Goal: Register for event/course

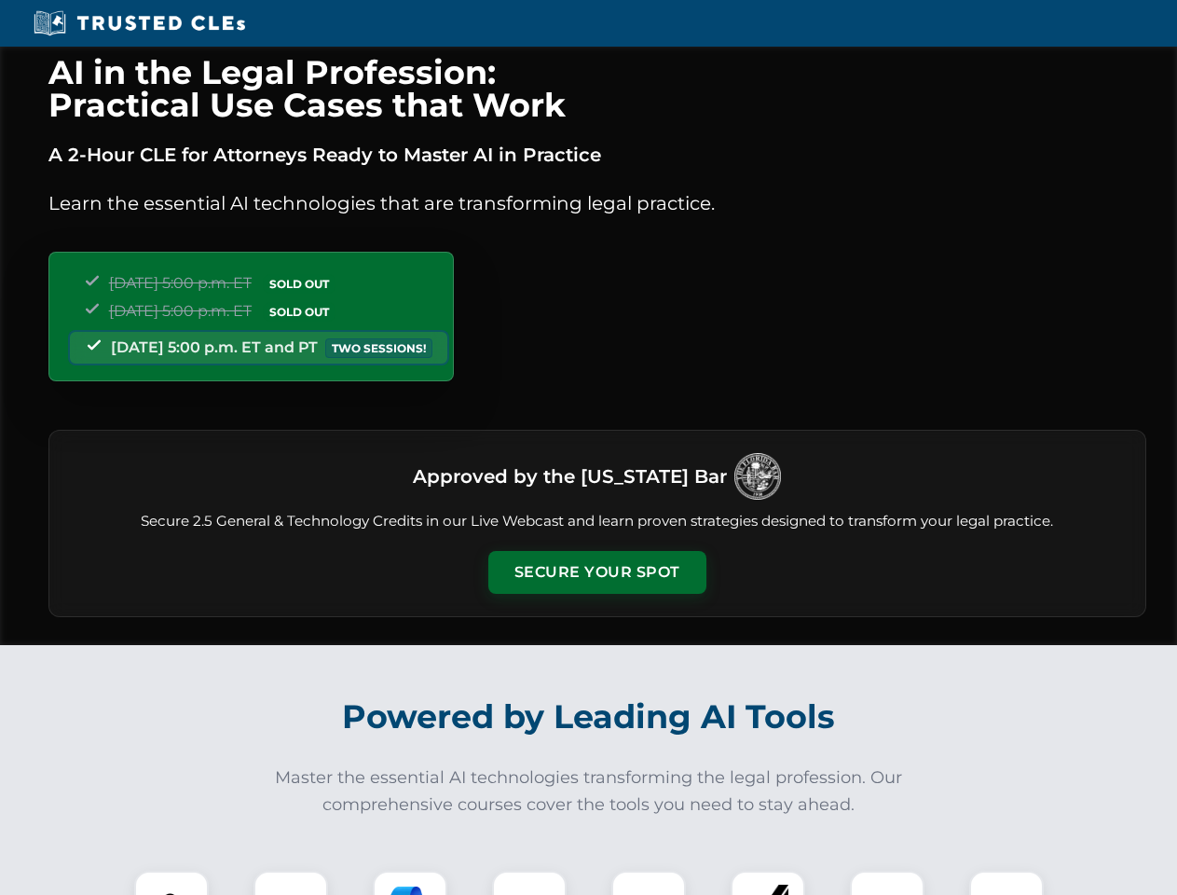
click at [596, 572] on button "Secure Your Spot" at bounding box center [597, 572] width 218 height 43
click at [171, 883] on img at bounding box center [171, 908] width 54 height 54
